Goal: Navigation & Orientation: Find specific page/section

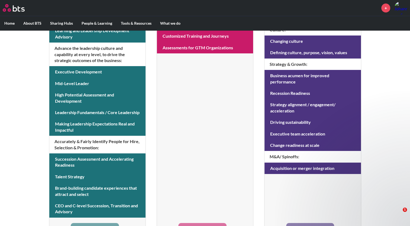
scroll to position [229, 0]
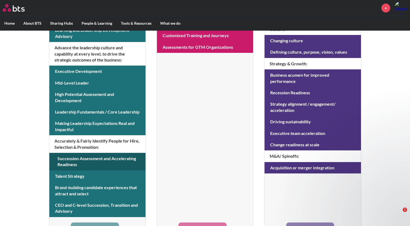
click at [132, 155] on link at bounding box center [97, 162] width 96 height 18
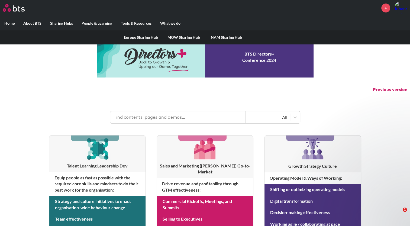
click at [61, 23] on label "Sharing Hubs" at bounding box center [61, 23] width 31 height 14
click at [0, 0] on input "Sharing Hubs" at bounding box center [0, 0] width 0 height 0
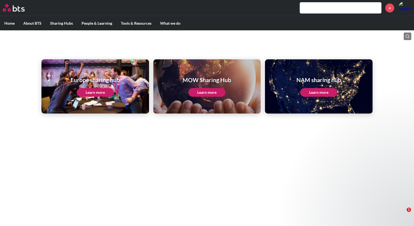
click at [88, 91] on link "Learn more" at bounding box center [95, 92] width 37 height 9
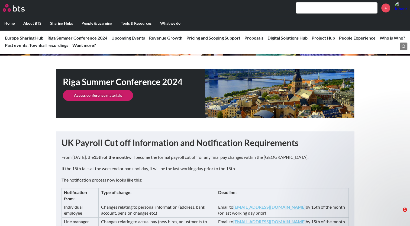
scroll to position [79, 0]
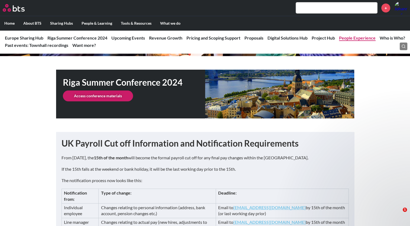
click at [358, 39] on link "People Experience" at bounding box center [357, 37] width 37 height 5
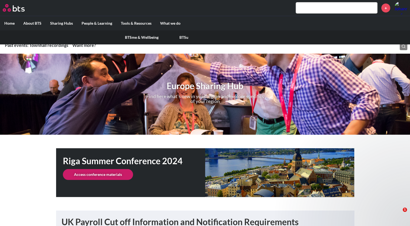
drag, startPoint x: 403, startPoint y: 106, endPoint x: 93, endPoint y: 23, distance: 320.6
click at [93, 23] on label "People & Learning" at bounding box center [96, 23] width 39 height 14
click at [0, 0] on input "People & Learning" at bounding box center [0, 0] width 0 height 0
